Goal: Task Accomplishment & Management: Use online tool/utility

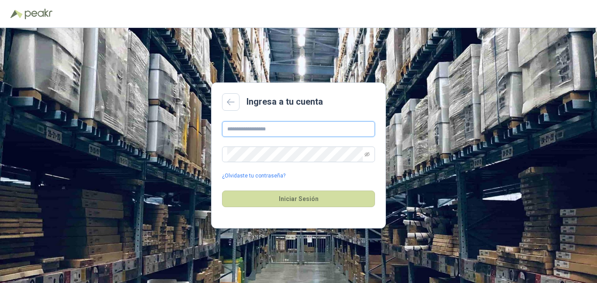
click at [278, 131] on input "text" at bounding box center [298, 129] width 153 height 16
click at [277, 131] on input "text" at bounding box center [298, 129] width 153 height 16
click at [280, 132] on input "*****" at bounding box center [298, 129] width 153 height 16
type input "**********"
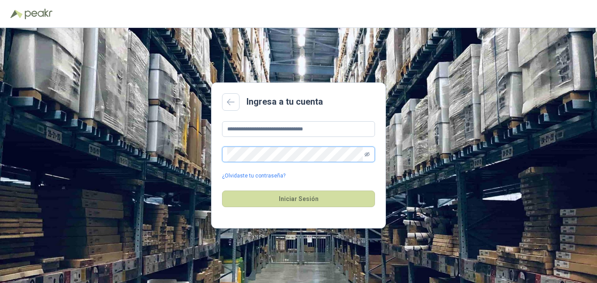
click at [366, 155] on icon "eye-invisible" at bounding box center [366, 154] width 5 height 4
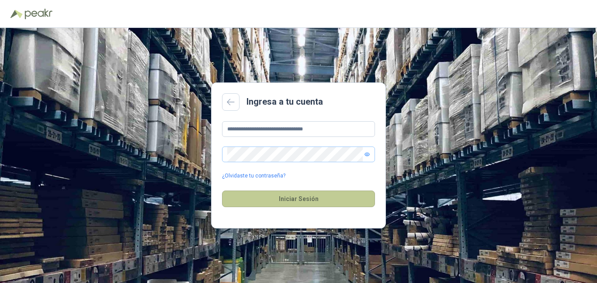
click at [325, 200] on button "Iniciar Sesión" at bounding box center [298, 199] width 153 height 17
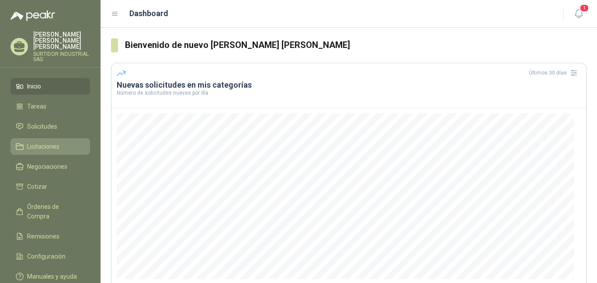
click at [51, 144] on span "Licitaciones" at bounding box center [43, 147] width 32 height 10
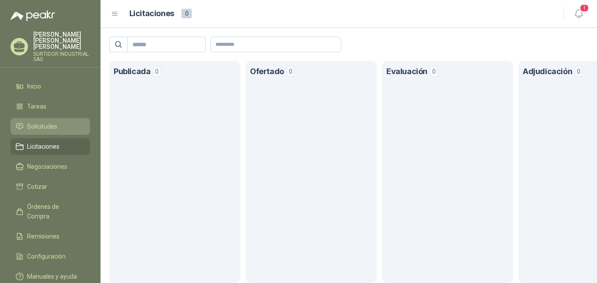
click at [45, 124] on span "Solicitudes" at bounding box center [42, 127] width 30 height 10
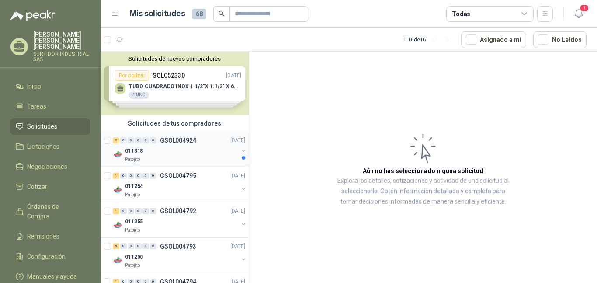
click at [206, 149] on div "011318" at bounding box center [181, 151] width 113 height 10
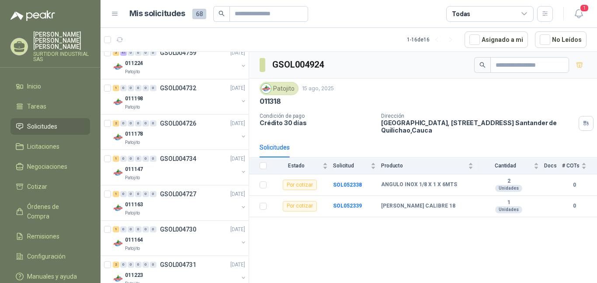
scroll to position [256, 0]
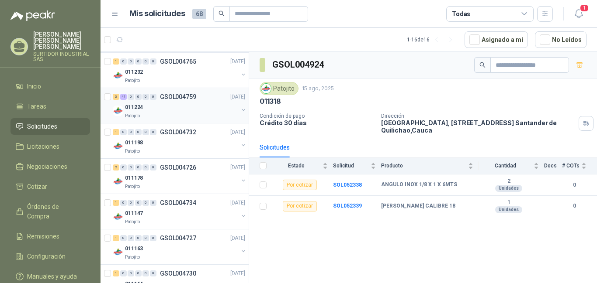
click at [198, 112] on div "011224" at bounding box center [181, 107] width 113 height 10
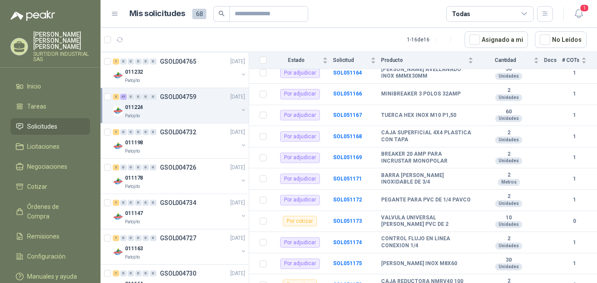
scroll to position [369, 0]
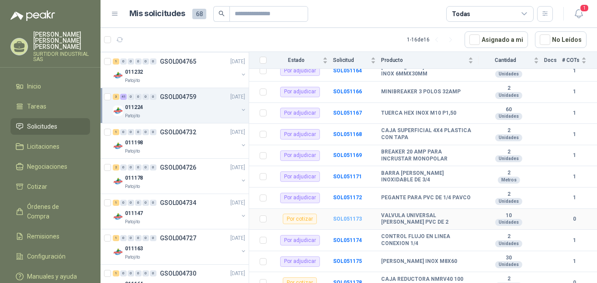
click at [341, 221] on b "SOL051173" at bounding box center [347, 219] width 29 height 6
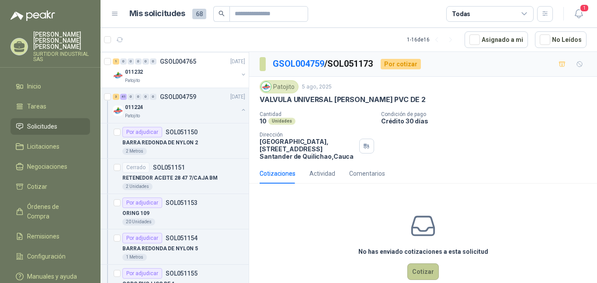
click at [421, 269] on button "Cotizar" at bounding box center [422, 272] width 31 height 17
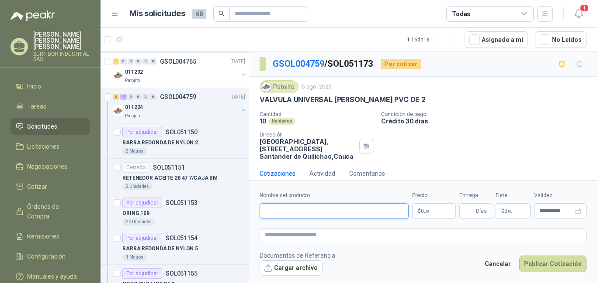
click at [391, 213] on input "Nombre del producto" at bounding box center [333, 212] width 149 height 16
type input "*"
type input "**********"
